Goal: Navigation & Orientation: Find specific page/section

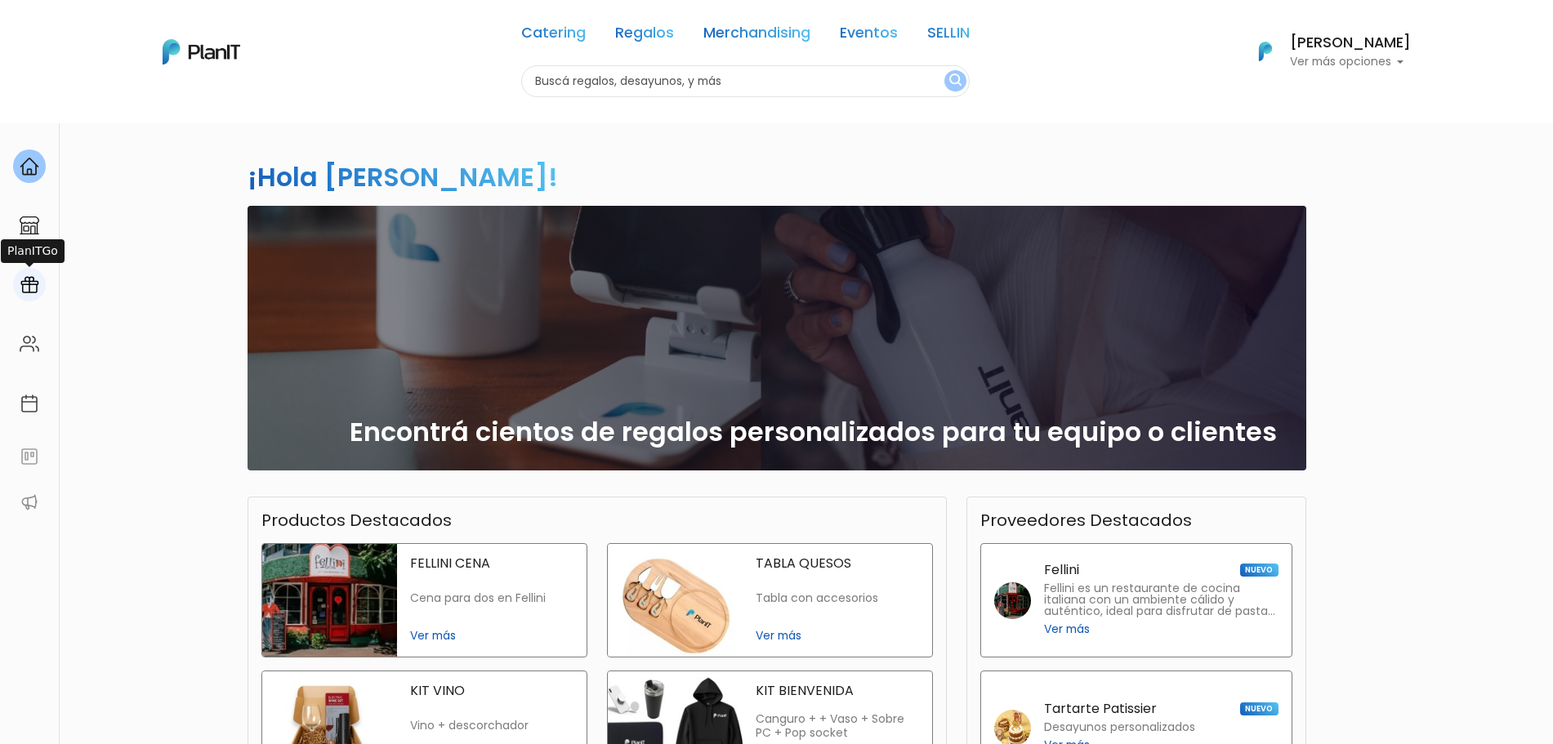
click at [21, 298] on div at bounding box center [29, 285] width 33 height 34
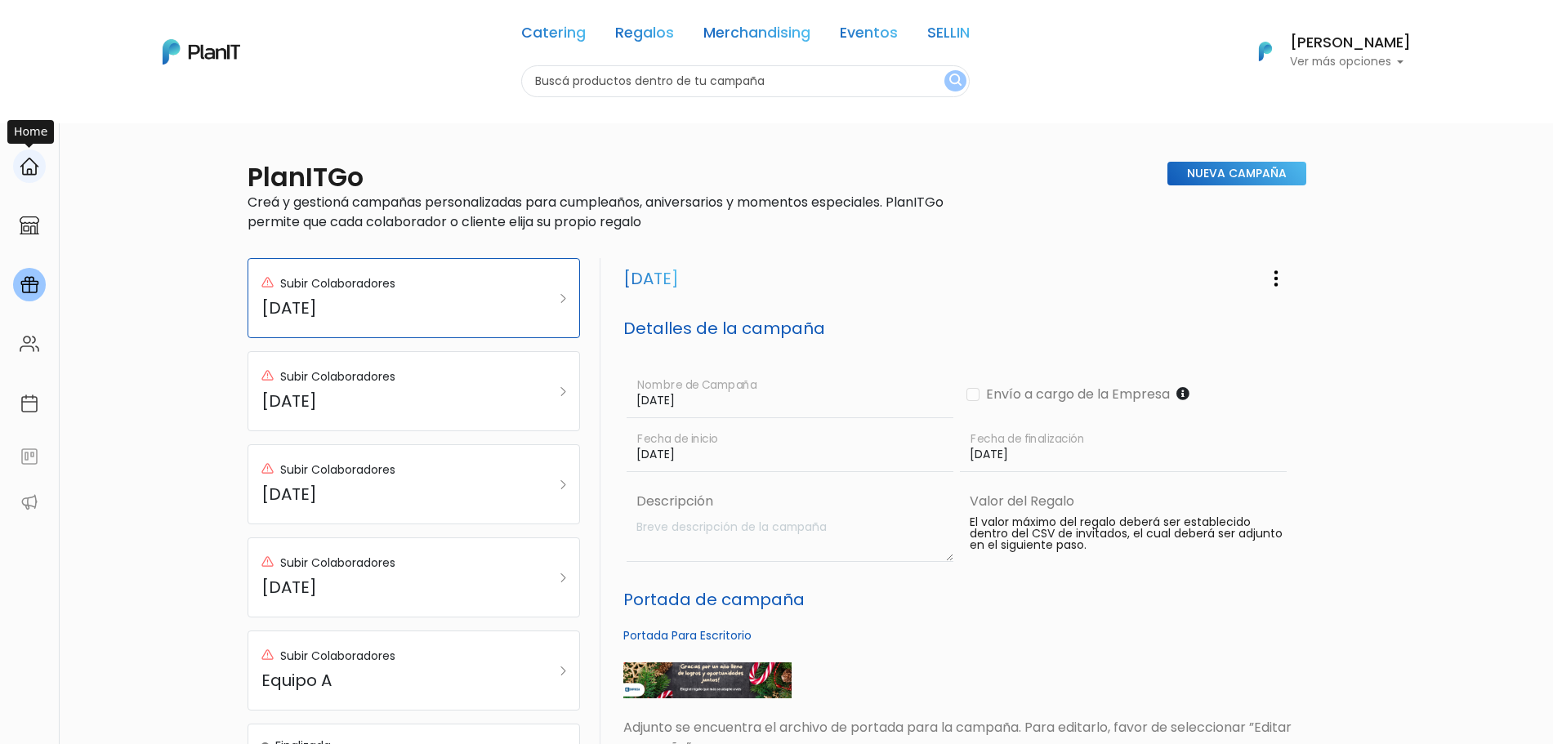
click at [42, 176] on link at bounding box center [29, 166] width 59 height 47
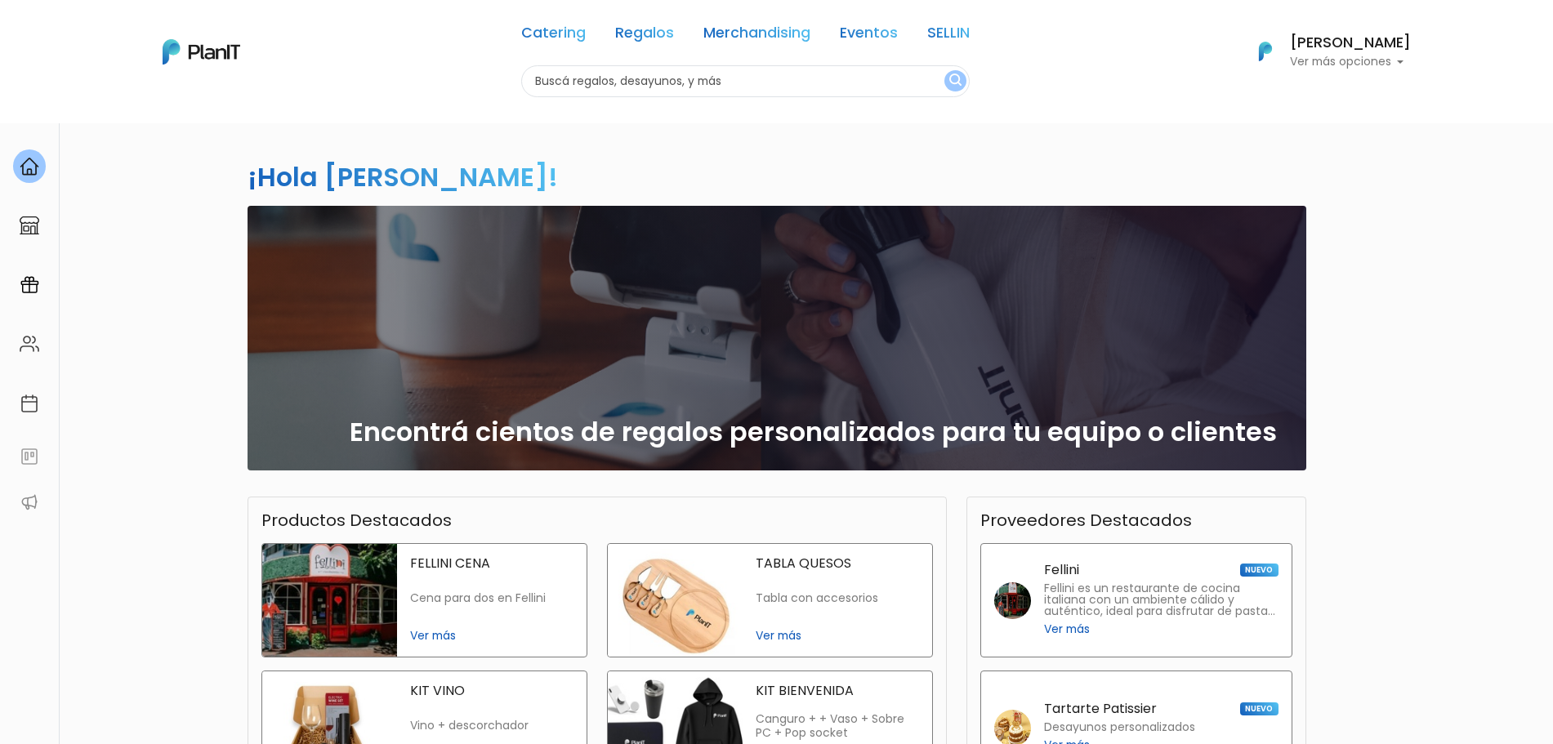
click at [1306, 134] on div "¡Hola Sofía Valiente! slide 1 of 1 Encontrá cientos de regalos personalizados p…" at bounding box center [777, 481] width 1079 height 716
click at [35, 296] on div at bounding box center [29, 285] width 33 height 34
click at [1363, 62] on p "Ver más opciones" at bounding box center [1350, 61] width 121 height 11
click at [1343, 243] on link "Cerrar Sesión" at bounding box center [1338, 242] width 145 height 33
